Goal: Find specific page/section: Find specific page/section

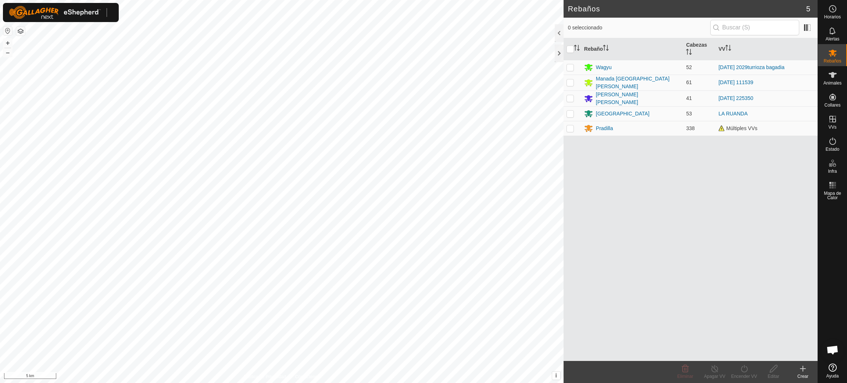
scroll to position [599, 0]
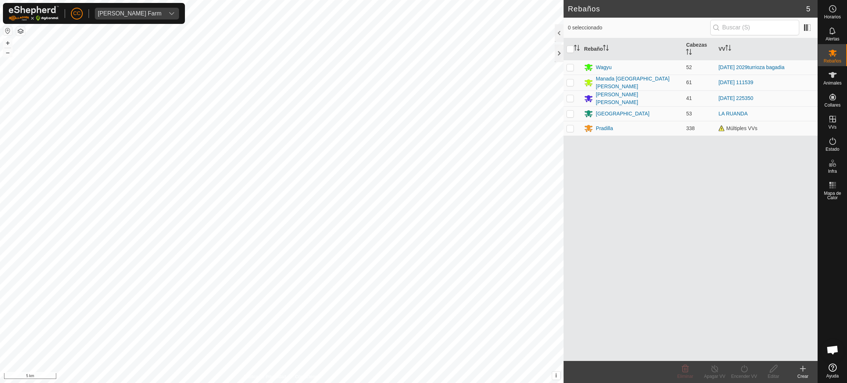
click at [7, 30] on button "button" at bounding box center [7, 30] width 9 height 9
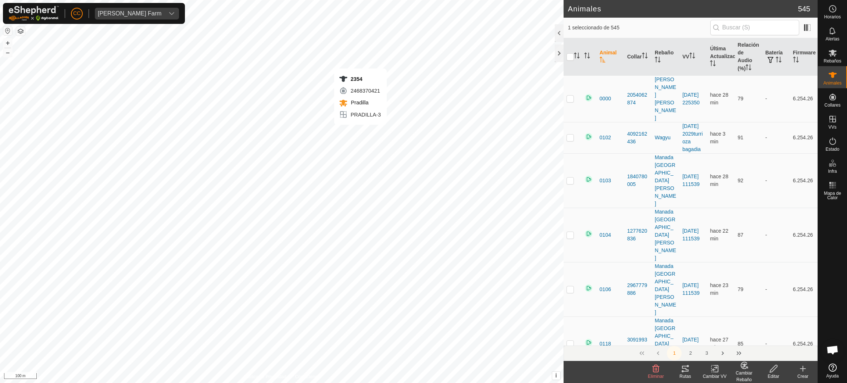
click at [360, 132] on div "2354 2468370421 [GEOGRAPHIC_DATA] [PERSON_NAME]-3 + – ⇧ i This application incl…" at bounding box center [281, 191] width 563 height 383
click at [348, 138] on div "6583 1957565073 [GEOGRAPHIC_DATA] [PERSON_NAME]-3 + – ⇧ i This application incl…" at bounding box center [281, 191] width 563 height 383
click at [224, 148] on div "2924 1902986523 [GEOGRAPHIC_DATA] [PERSON_NAME]-3 + – ⇧ i This application incl…" at bounding box center [281, 191] width 563 height 383
click at [360, 132] on div "2354 2468370421 [GEOGRAPHIC_DATA] [PERSON_NAME]-3 + – ⇧ i This application incl…" at bounding box center [281, 191] width 563 height 383
checkbox input "true"
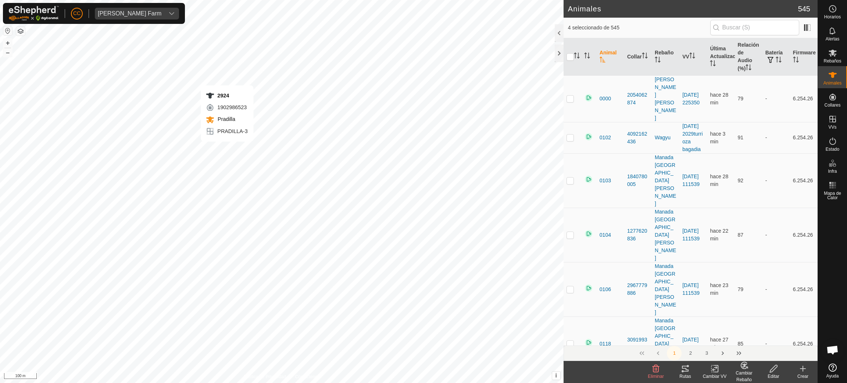
click at [227, 149] on div "2924 1902986523 [GEOGRAPHIC_DATA] [PERSON_NAME]-3 + – ⇧ i This application incl…" at bounding box center [281, 191] width 563 height 383
checkbox input "true"
click at [576, 56] on icon "Activar para ordenar" at bounding box center [577, 56] width 6 height 6
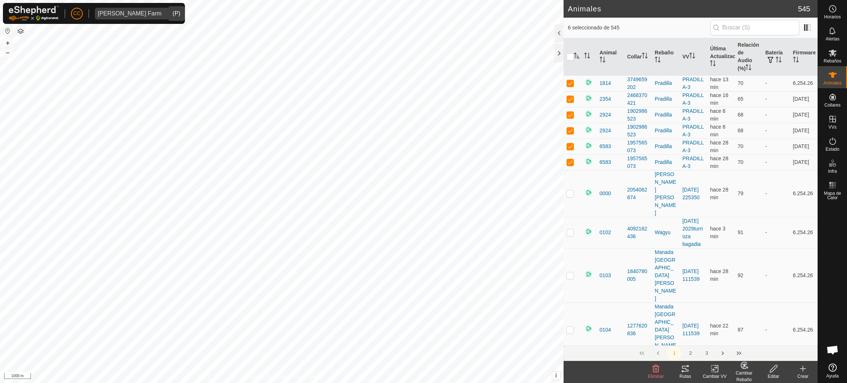
click at [141, 12] on div "[PERSON_NAME] Farm" at bounding box center [130, 14] width 64 height 6
type input "[PERSON_NAME]"
click at [161, 48] on li "[PERSON_NAME] - [PERSON_NAME]" at bounding box center [173, 49] width 156 height 15
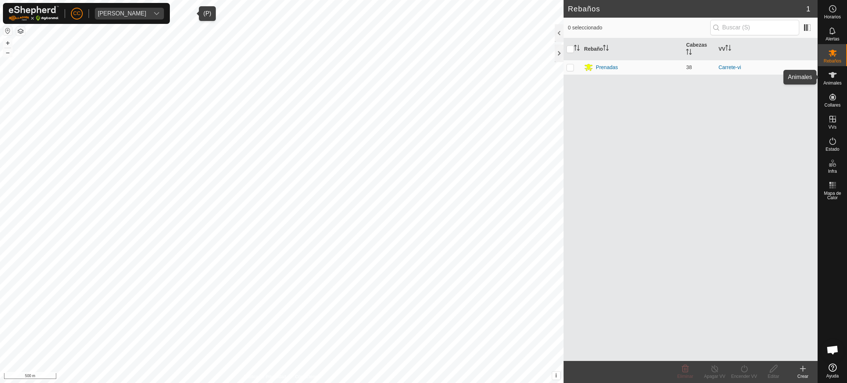
click at [839, 83] on span "Animales" at bounding box center [832, 83] width 18 height 4
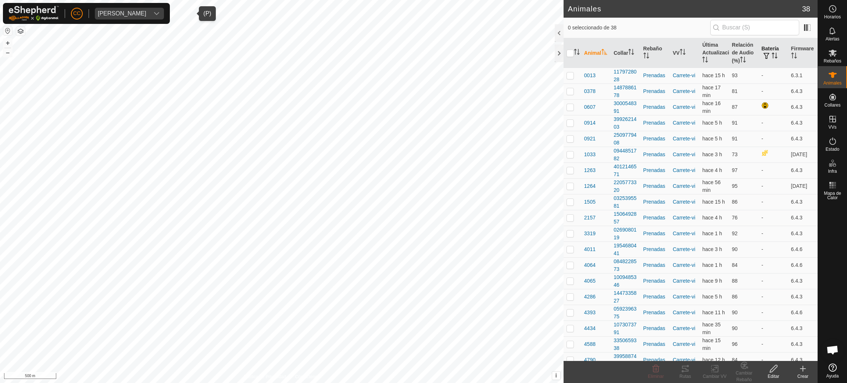
click at [771, 57] on icon "Activar para ordenar" at bounding box center [774, 56] width 6 height 6
click at [564, 76] on td at bounding box center [572, 76] width 18 height 16
checkbox input "true"
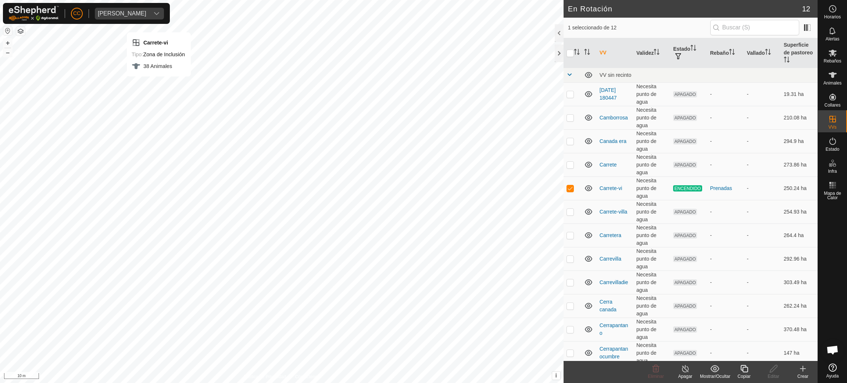
click at [155, 6] on div "[PERSON_NAME]" at bounding box center [86, 13] width 167 height 21
click at [146, 11] on div "[PERSON_NAME]" at bounding box center [122, 14] width 49 height 6
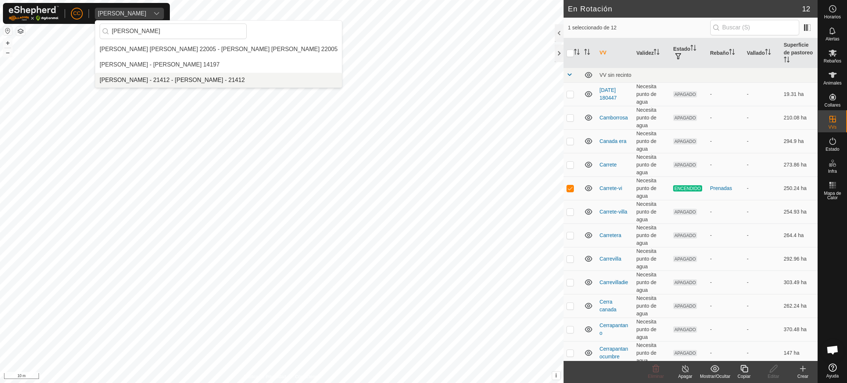
type input "[PERSON_NAME]"
click at [166, 79] on li "[PERSON_NAME] - 21412 - [PERSON_NAME] - 21412" at bounding box center [218, 80] width 247 height 15
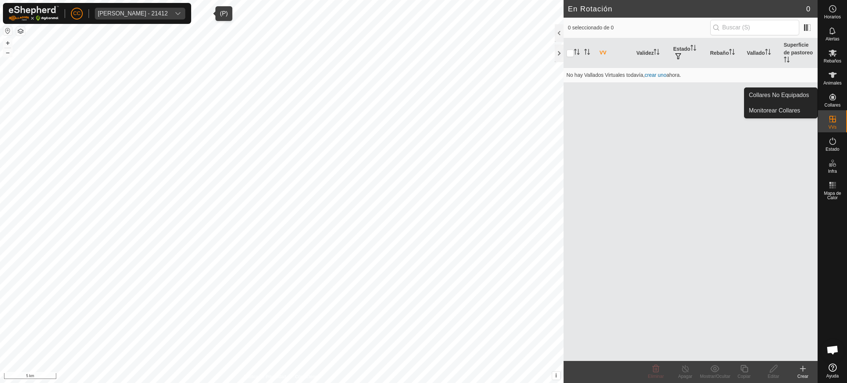
click at [836, 105] on span "Collares" at bounding box center [832, 105] width 16 height 4
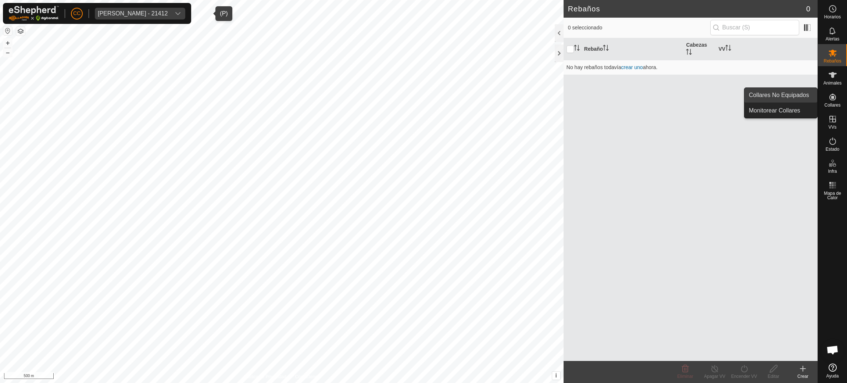
click at [815, 98] on link "Collares No Equipados" at bounding box center [780, 95] width 73 height 15
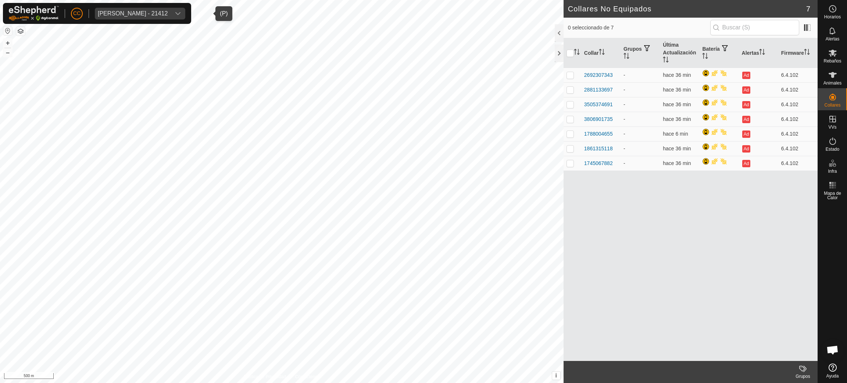
click at [139, 14] on div "[PERSON_NAME] - 21412" at bounding box center [133, 14] width 70 height 6
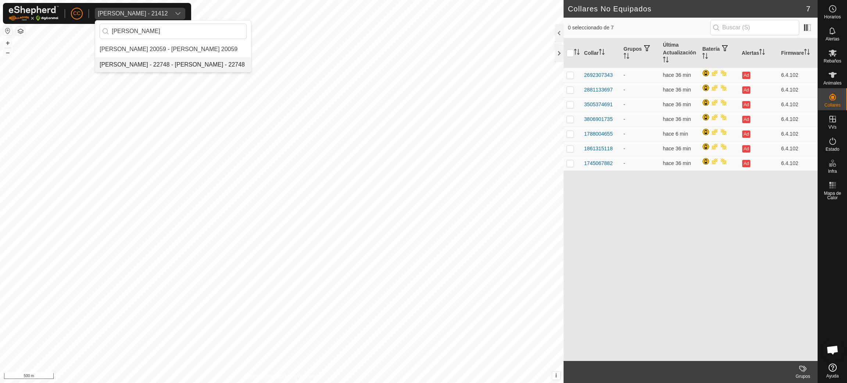
type input "[PERSON_NAME]"
click at [162, 66] on li "[PERSON_NAME] - 22748 - [PERSON_NAME] - 22748" at bounding box center [173, 64] width 156 height 15
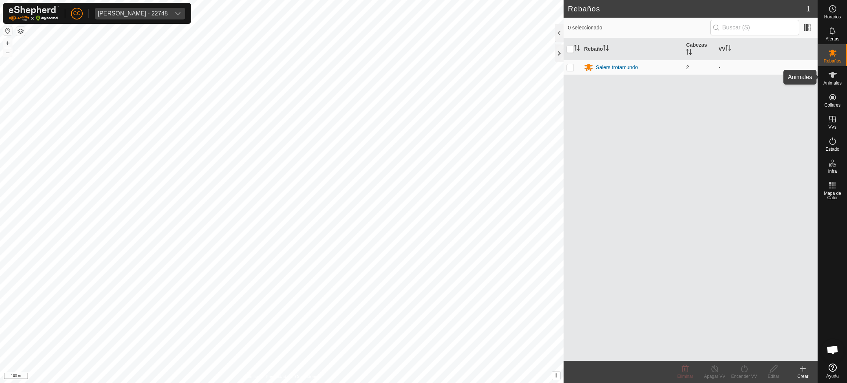
click at [828, 85] on div "Animales" at bounding box center [832, 77] width 29 height 22
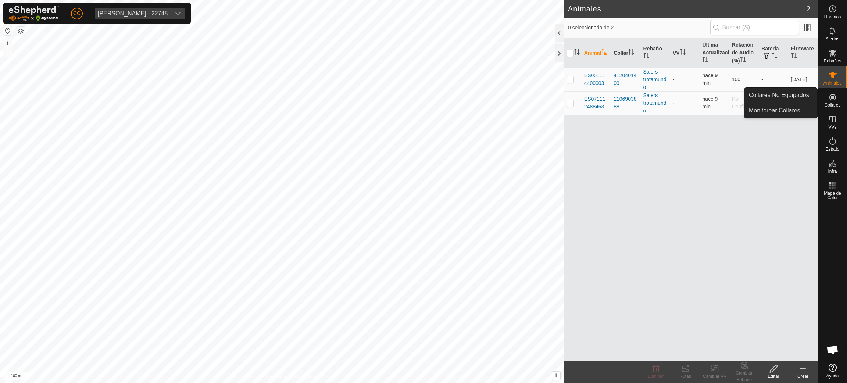
click at [838, 100] on es-neckbands-svg-icon at bounding box center [832, 97] width 13 height 12
drag, startPoint x: 830, startPoint y: 101, endPoint x: 825, endPoint y: 101, distance: 4.8
click at [828, 101] on icon at bounding box center [832, 97] width 9 height 9
click at [802, 100] on link "Collares No Equipados" at bounding box center [780, 95] width 73 height 15
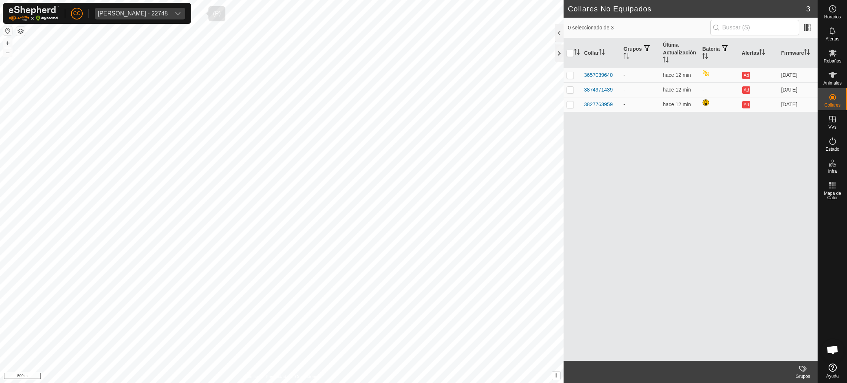
click at [136, 19] on span "[PERSON_NAME] - 22748" at bounding box center [133, 14] width 76 height 12
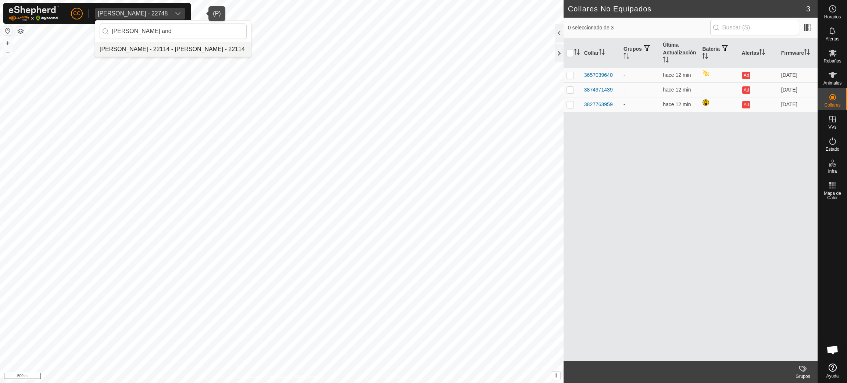
type input "[PERSON_NAME] and"
click at [146, 52] on li "[PERSON_NAME] - 22114 - [PERSON_NAME] - 22114" at bounding box center [173, 49] width 156 height 15
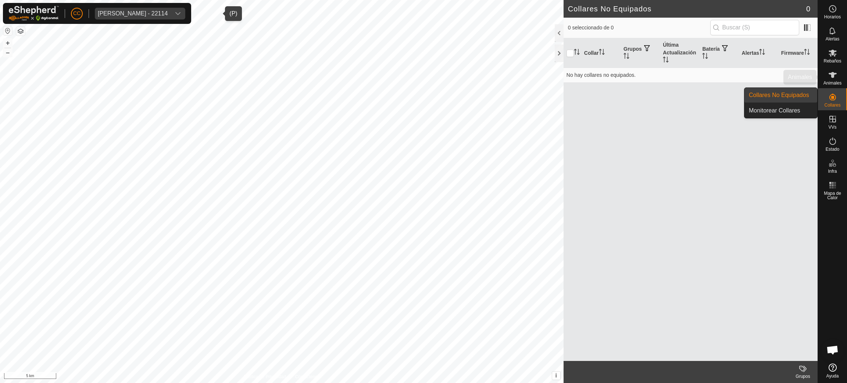
click at [837, 81] on span "Animales" at bounding box center [832, 83] width 18 height 4
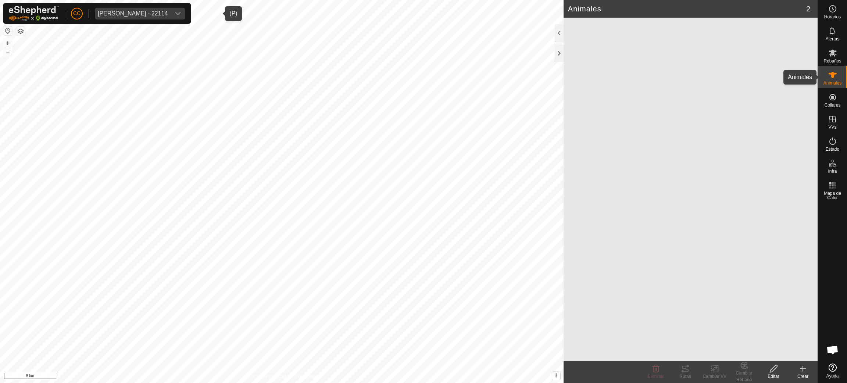
click at [833, 81] on span "Animales" at bounding box center [832, 83] width 18 height 4
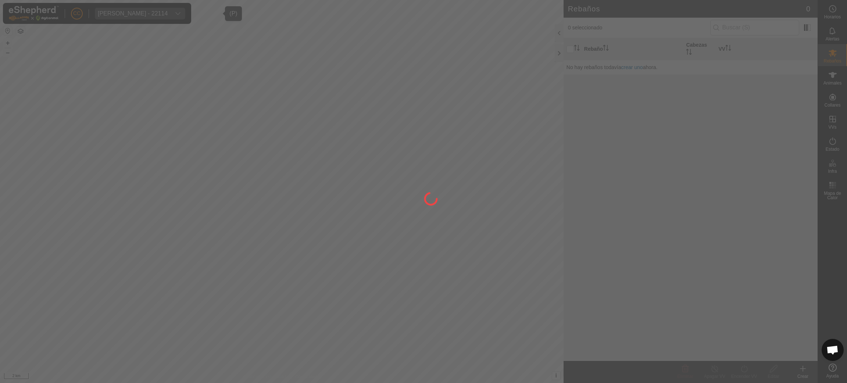
click at [830, 100] on div at bounding box center [423, 191] width 847 height 383
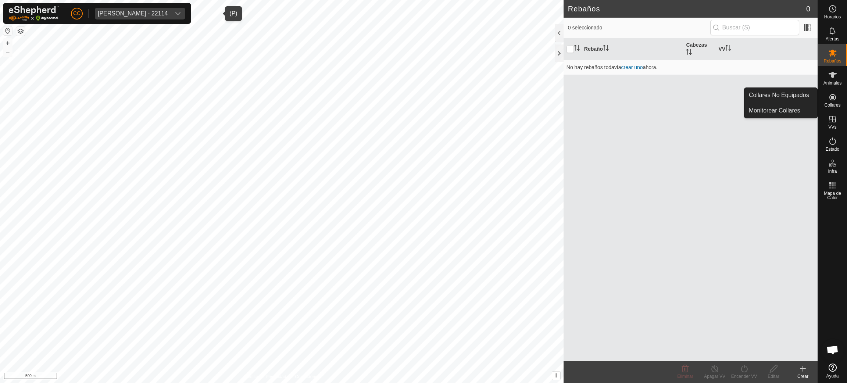
click at [831, 97] on icon at bounding box center [832, 97] width 7 height 7
click at [794, 97] on link "Collares No Equipados" at bounding box center [780, 95] width 73 height 15
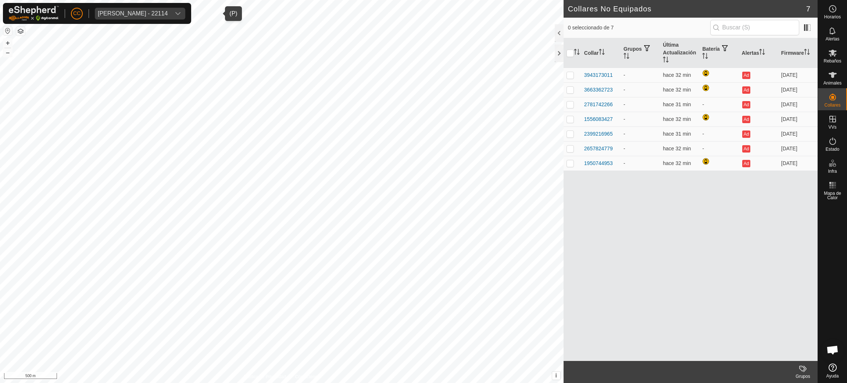
click at [169, 8] on span "[PERSON_NAME] - 22114" at bounding box center [133, 14] width 76 height 12
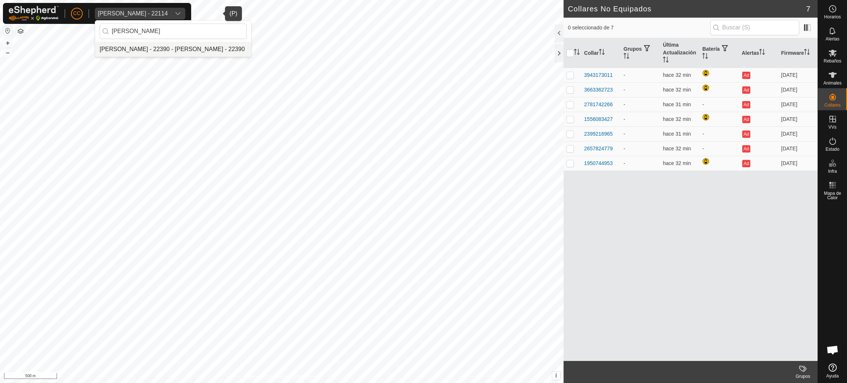
type input "[PERSON_NAME]"
click at [177, 51] on li "[PERSON_NAME] - 22390 - [PERSON_NAME] - 22390" at bounding box center [173, 49] width 156 height 15
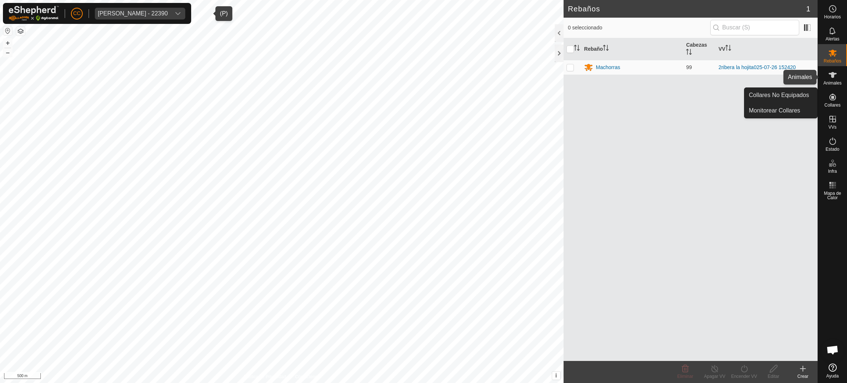
click at [838, 74] on es-animals-svg-icon at bounding box center [832, 75] width 13 height 12
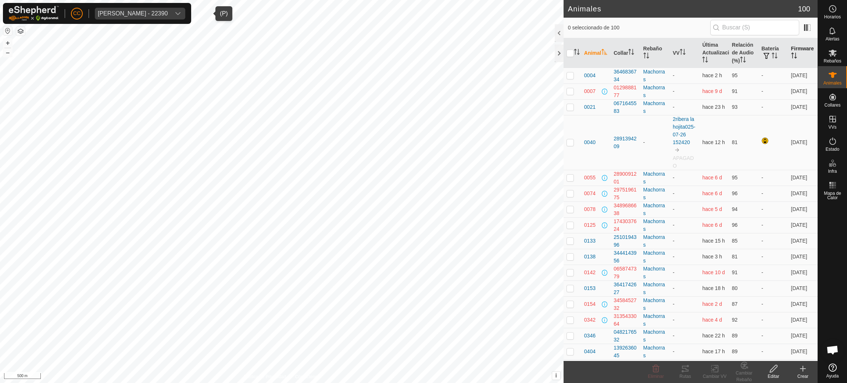
click at [795, 46] on th "Firmware" at bounding box center [802, 53] width 29 height 30
click at [793, 48] on th "Firmware" at bounding box center [802, 53] width 29 height 30
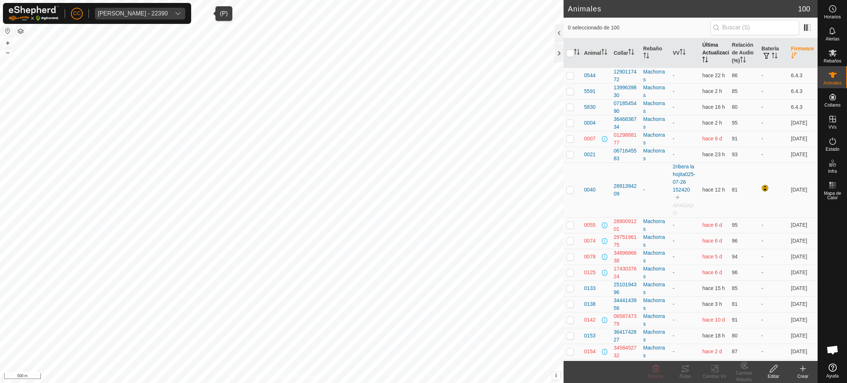
click at [699, 48] on th "Última Actualización" at bounding box center [713, 53] width 29 height 30
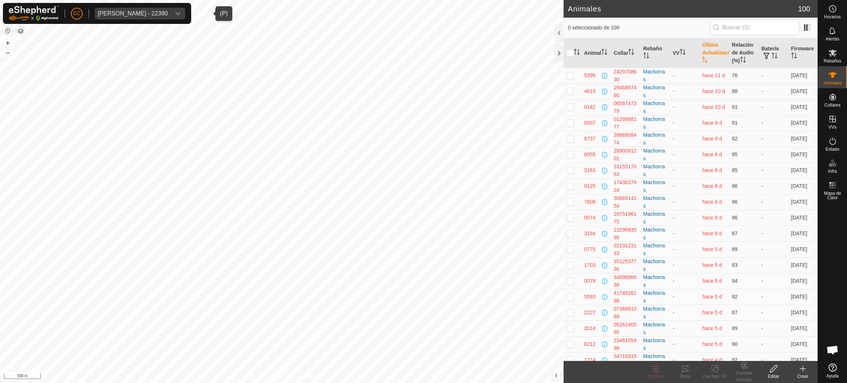
click at [700, 49] on th "Última Actualización" at bounding box center [713, 53] width 29 height 30
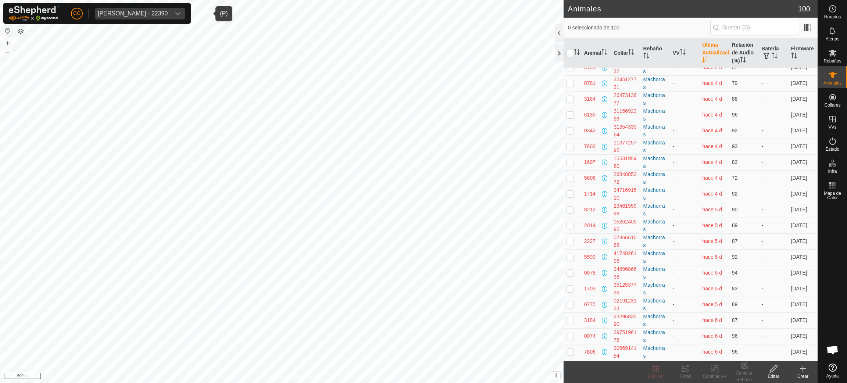
scroll to position [1372, 0]
click at [168, 12] on div "[PERSON_NAME] - 22390" at bounding box center [133, 14] width 70 height 6
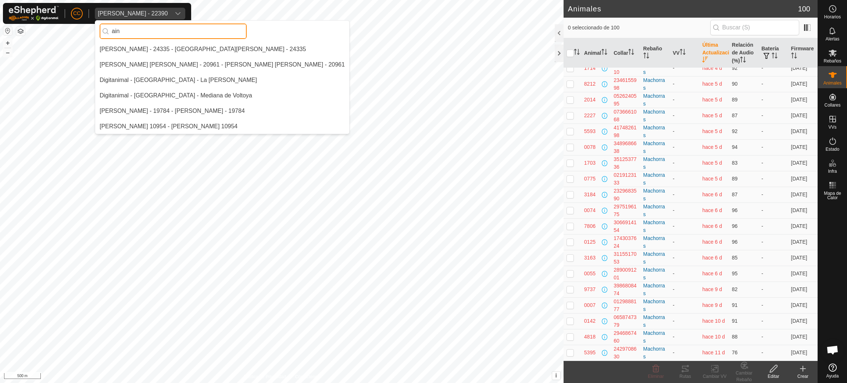
scroll to position [0, 0]
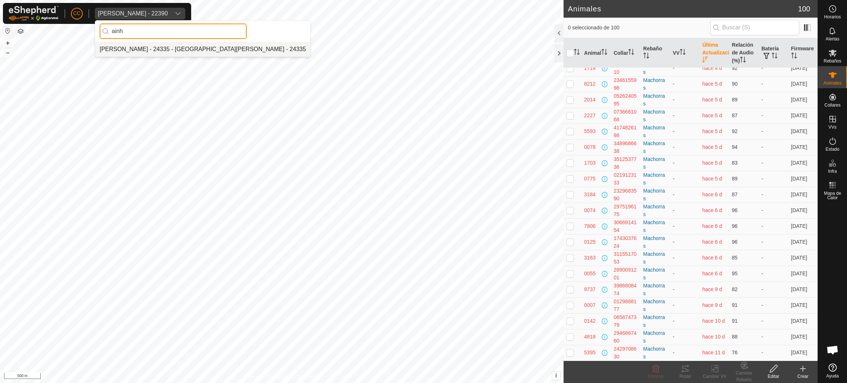
type input "ainh"
click at [177, 49] on li "[PERSON_NAME] - 24335 - [GEOGRAPHIC_DATA][PERSON_NAME] - 24335" at bounding box center [202, 49] width 215 height 15
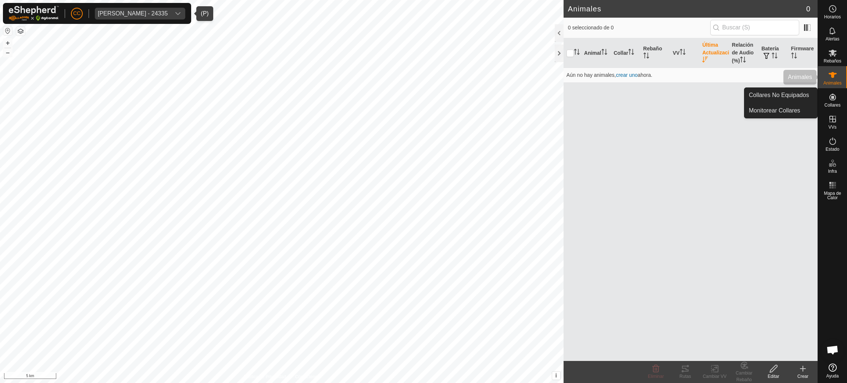
click at [835, 81] on span "Animales" at bounding box center [832, 83] width 18 height 4
click at [832, 100] on icon at bounding box center [832, 97] width 9 height 9
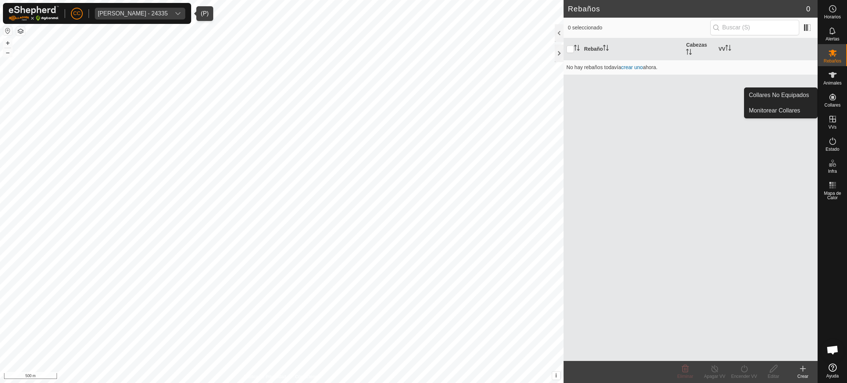
click at [839, 103] on span "Collares" at bounding box center [832, 105] width 16 height 4
click at [834, 78] on icon at bounding box center [832, 75] width 9 height 9
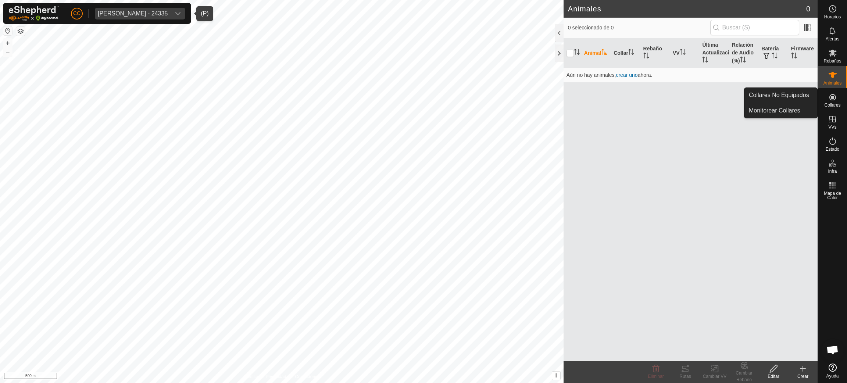
click at [826, 100] on es-neckbands-svg-icon at bounding box center [832, 97] width 13 height 12
click at [810, 96] on link "Collares No Equipados" at bounding box center [780, 95] width 73 height 15
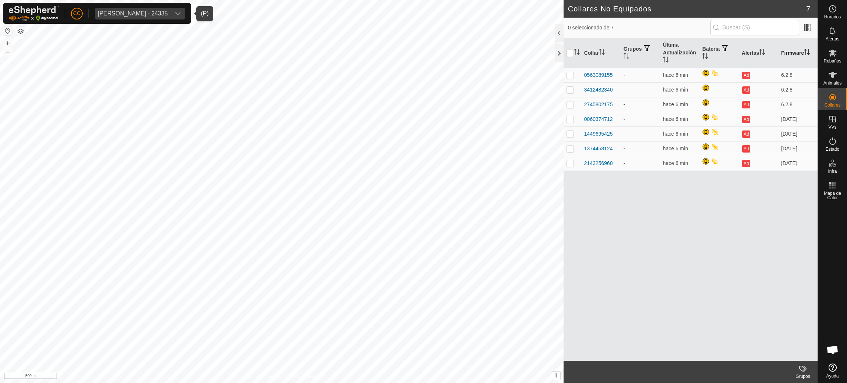
click at [785, 46] on th "Firmware" at bounding box center [797, 53] width 39 height 30
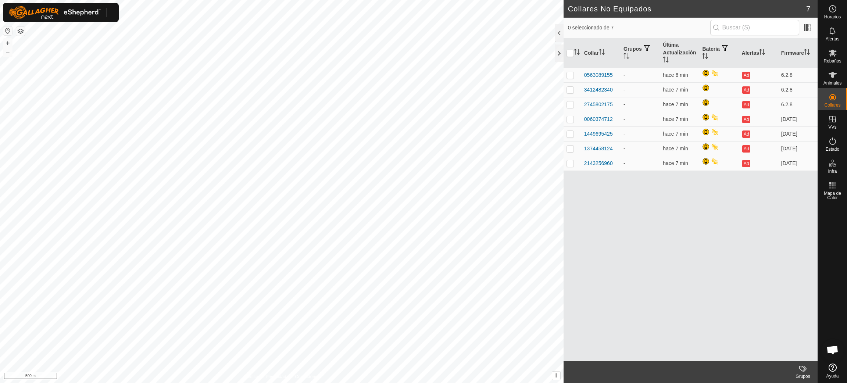
scroll to position [599, 0]
